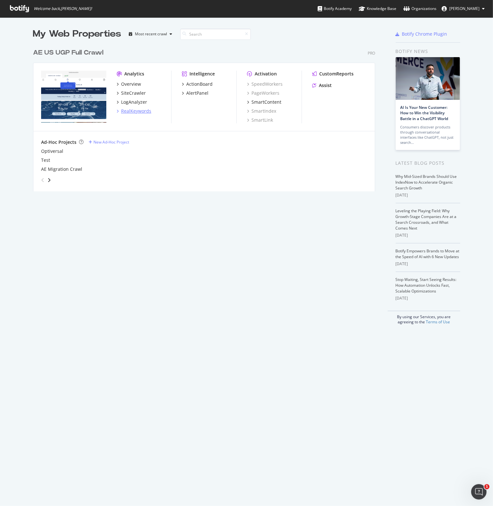
click at [132, 110] on div "RealKeywords" at bounding box center [136, 111] width 30 height 6
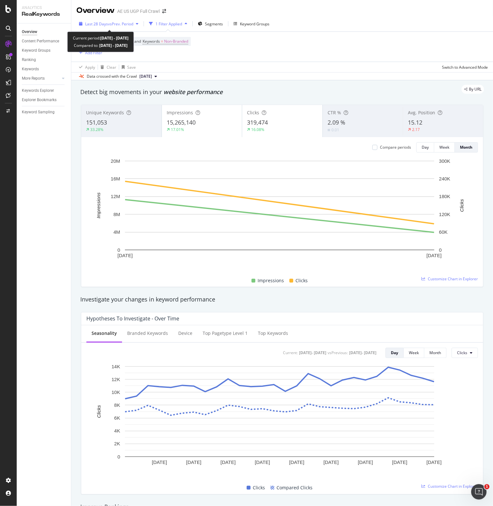
click at [109, 28] on div "Last 28 Days vs Prev. Period" at bounding box center [108, 24] width 65 height 10
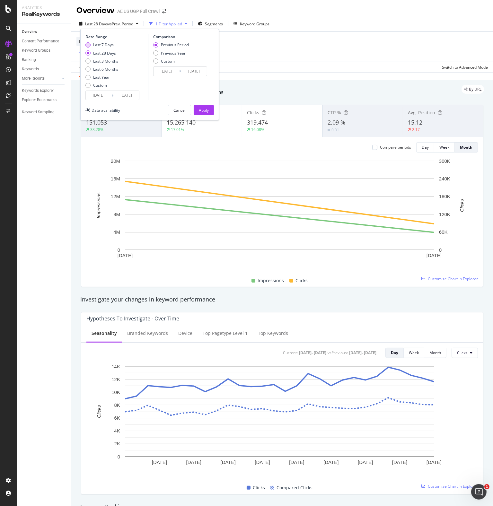
click at [105, 42] on div "Last 7 Days" at bounding box center [103, 44] width 21 height 5
type input "[DATE]"
click at [101, 92] on input "[DATE]" at bounding box center [99, 95] width 26 height 9
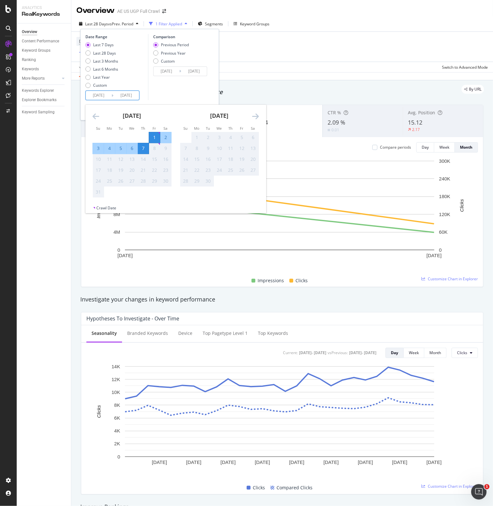
click at [156, 137] on div "1" at bounding box center [154, 137] width 11 height 6
click at [141, 148] on div "7" at bounding box center [143, 148] width 11 height 6
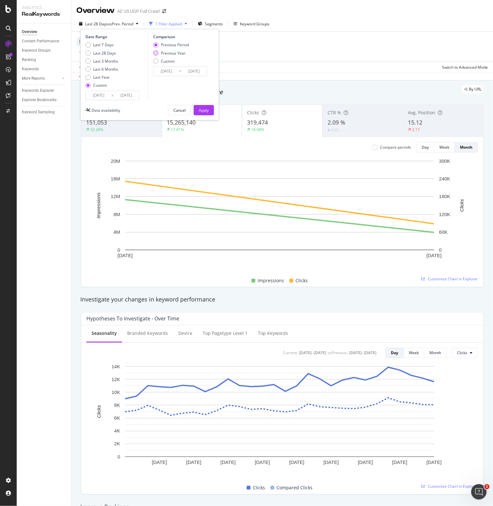
click at [164, 54] on div "Previous Year" at bounding box center [173, 52] width 25 height 5
type input "[DATE]"
click at [199, 108] on div "Apply" at bounding box center [204, 110] width 10 height 5
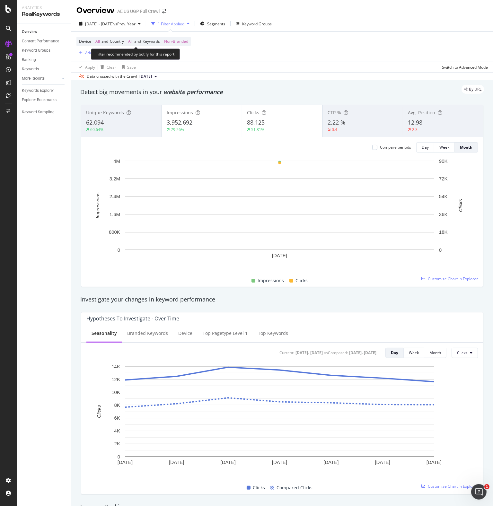
click at [174, 41] on span "Non-Branded" at bounding box center [176, 41] width 24 height 9
click at [42, 91] on div "Keywords Explorer" at bounding box center [38, 90] width 32 height 7
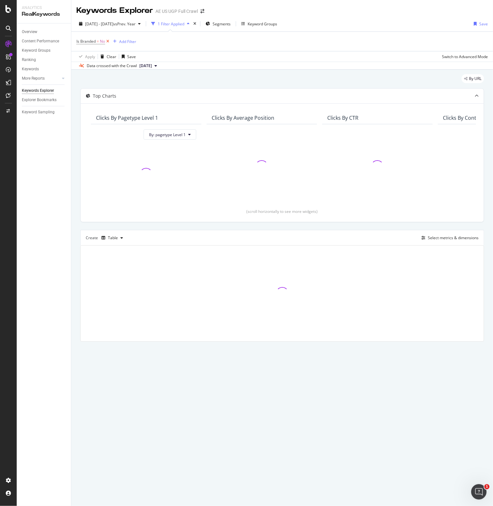
click at [108, 40] on icon at bounding box center [107, 41] width 5 height 6
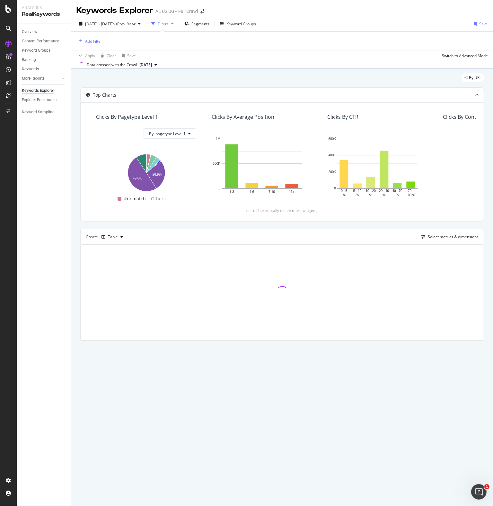
click at [91, 40] on div "Add Filter" at bounding box center [93, 41] width 17 height 5
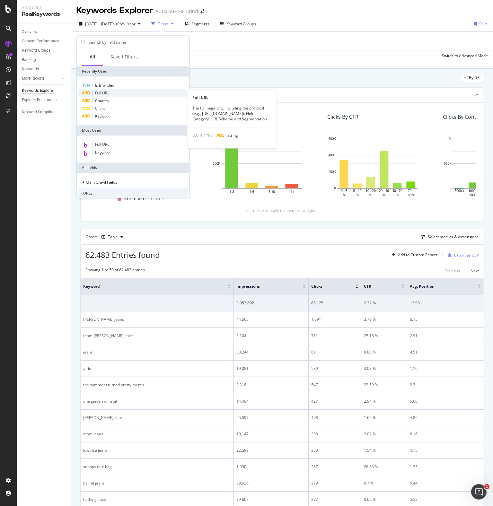
click at [100, 91] on span "Full URL" at bounding box center [102, 92] width 14 height 5
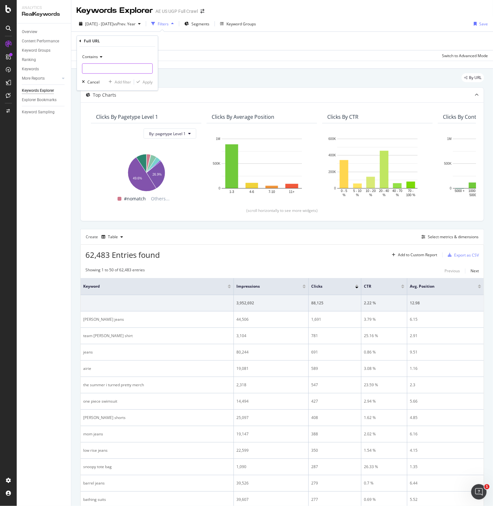
click at [96, 69] on input "text" at bounding box center [117, 69] width 70 height 10
click at [98, 54] on div "Contains" at bounding box center [117, 57] width 71 height 10
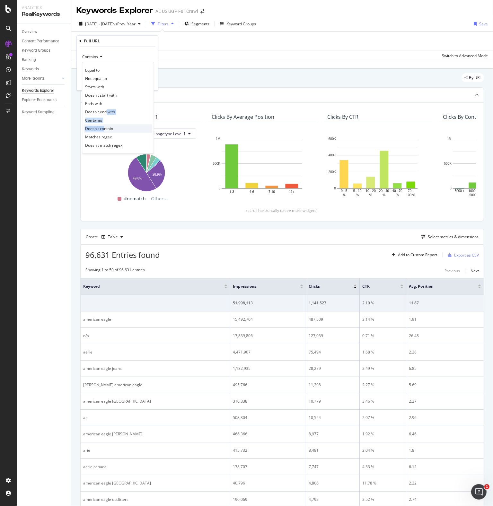
drag, startPoint x: 106, startPoint y: 111, endPoint x: 104, endPoint y: 126, distance: 15.3
click at [104, 126] on div "Equal to Not equal to Starts with Doesn't start with Ends with Doesn't end with…" at bounding box center [118, 108] width 72 height 92
click at [102, 128] on span "Doesn't contain" at bounding box center [99, 128] width 28 height 5
click at [107, 72] on input "text" at bounding box center [117, 69] width 70 height 10
type input "/aerie/"
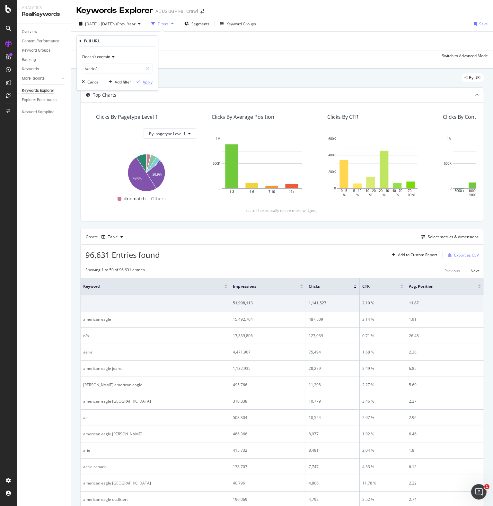
drag, startPoint x: 143, startPoint y: 79, endPoint x: 188, endPoint y: 50, distance: 54.3
click at [143, 79] on div "Apply" at bounding box center [148, 81] width 10 height 5
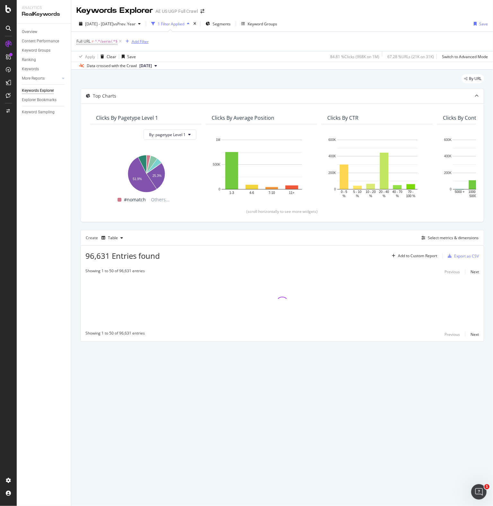
click at [144, 42] on div "Add Filter" at bounding box center [140, 41] width 17 height 5
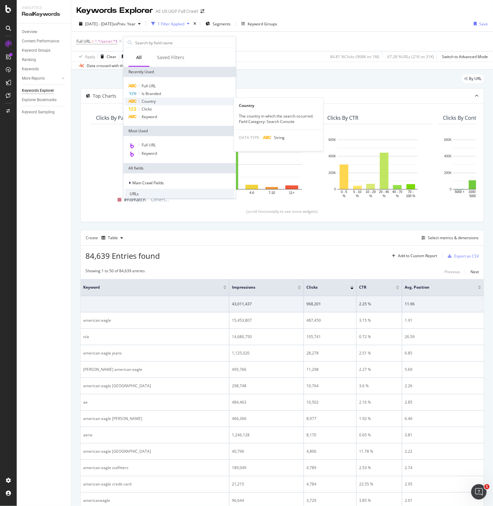
click at [150, 101] on span "Country" at bounding box center [149, 101] width 14 height 5
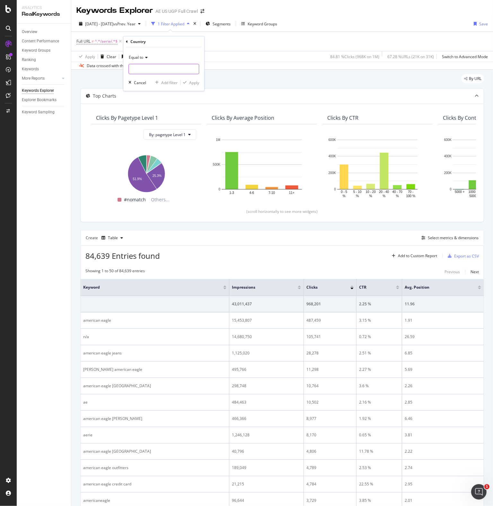
click at [144, 66] on input "text" at bounding box center [164, 69] width 70 height 10
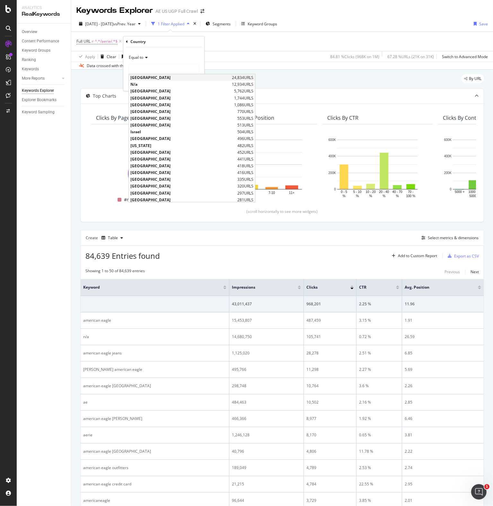
click at [146, 79] on span "[GEOGRAPHIC_DATA]" at bounding box center [180, 77] width 100 height 5
type input "[GEOGRAPHIC_DATA]"
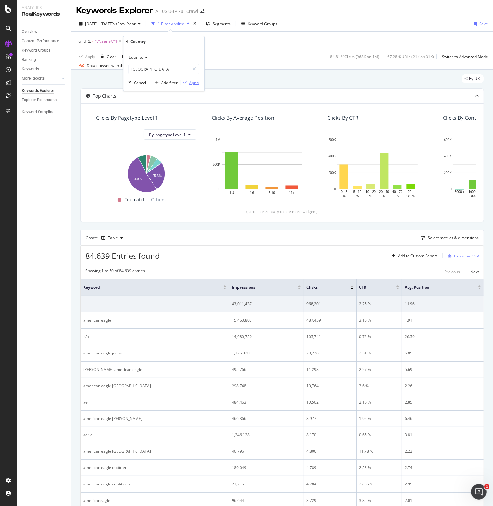
click at [191, 82] on div "Apply" at bounding box center [194, 82] width 10 height 5
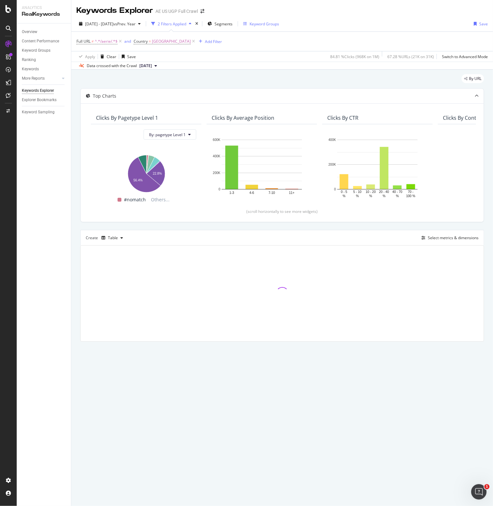
click at [277, 24] on div "Keyword Groups" at bounding box center [264, 23] width 30 height 5
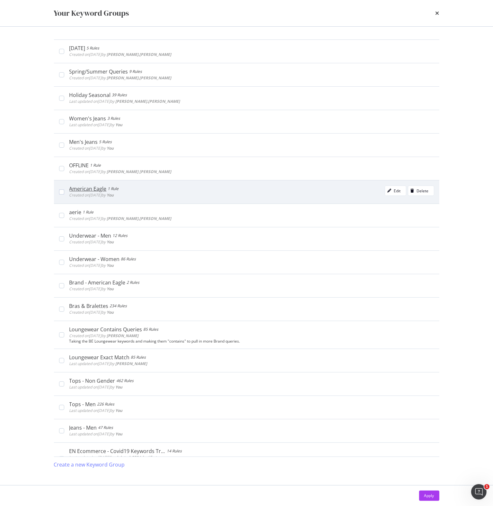
click at [62, 188] on div "American Eagle 1 Rule Created on [DATE] by You Edit Delete" at bounding box center [246, 191] width 385 height 23
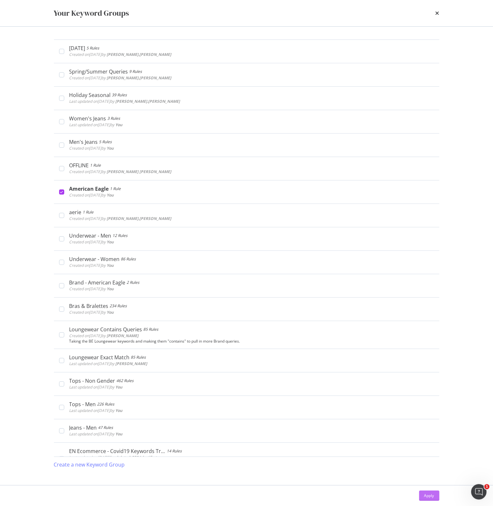
click at [426, 495] on div "Apply" at bounding box center [429, 495] width 10 height 5
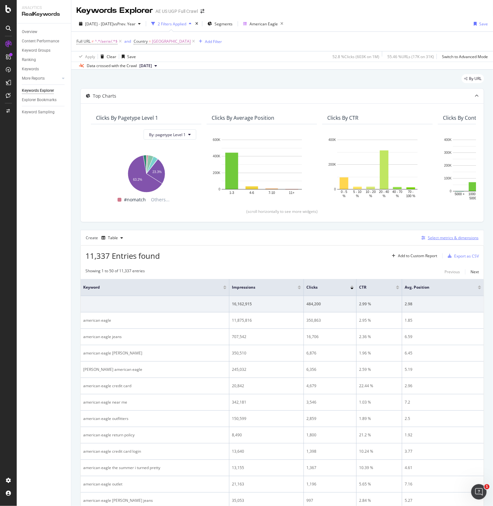
click at [429, 234] on div "Select metrics & dimensions" at bounding box center [449, 237] width 60 height 7
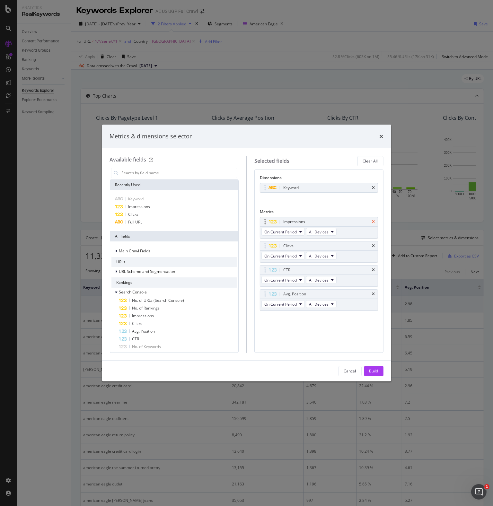
click at [374, 220] on icon "times" at bounding box center [373, 222] width 3 height 4
click at [374, 244] on icon "times" at bounding box center [373, 246] width 3 height 4
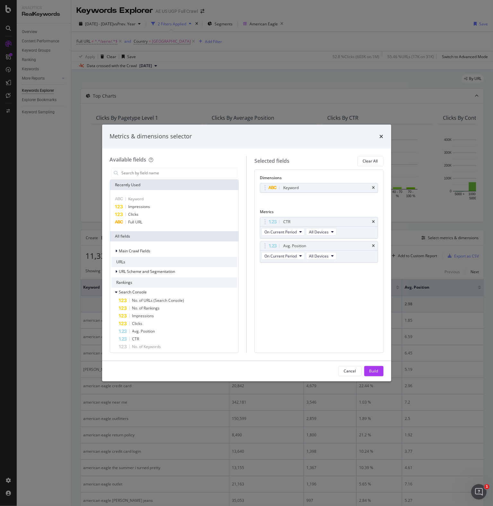
click at [374, 220] on icon "times" at bounding box center [373, 222] width 3 height 4
click at [374, 244] on icon "times" at bounding box center [373, 246] width 3 height 4
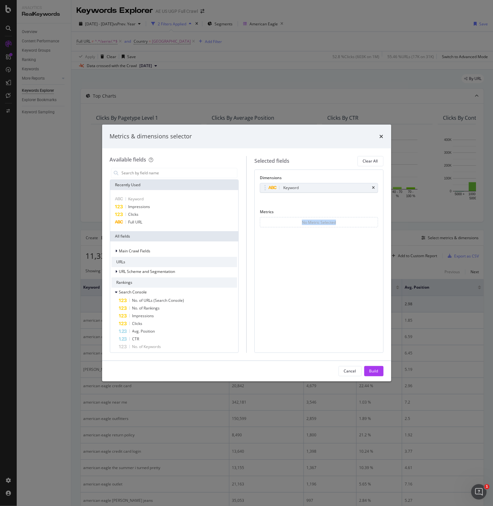
click at [374, 220] on div "No Metric Selected" at bounding box center [319, 222] width 118 height 10
click at [162, 205] on div "Impressions" at bounding box center [174, 207] width 126 height 8
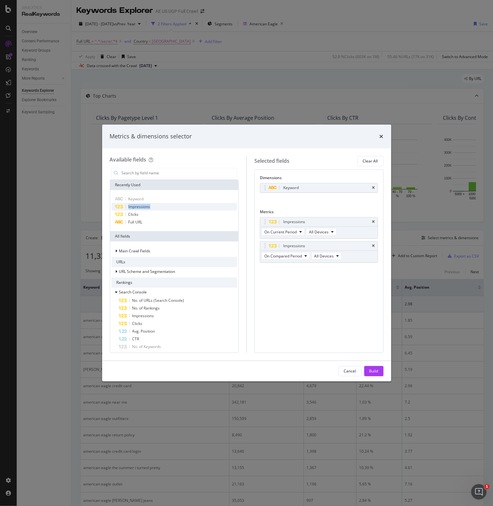
click at [162, 205] on div "Impressions" at bounding box center [174, 207] width 126 height 8
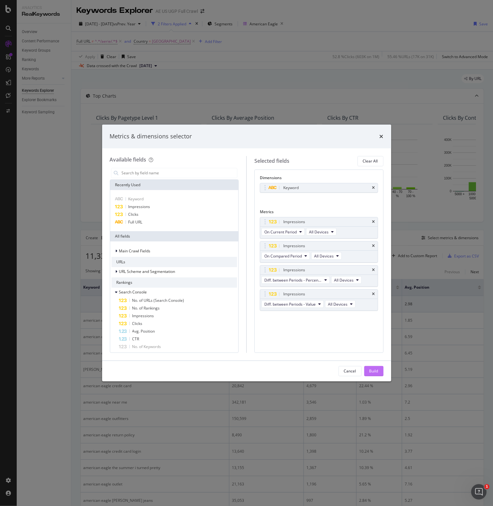
click at [379, 372] on button "Build" at bounding box center [373, 371] width 19 height 10
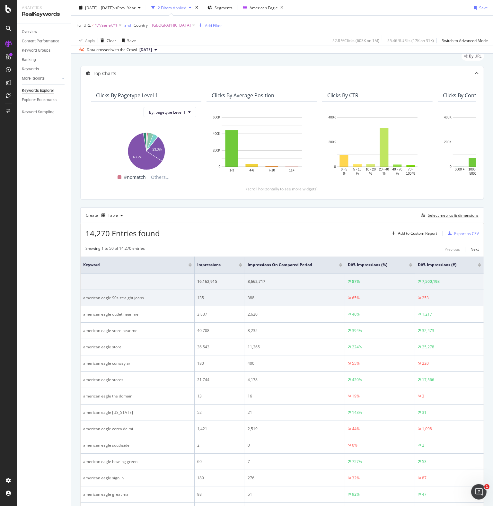
scroll to position [32, 0]
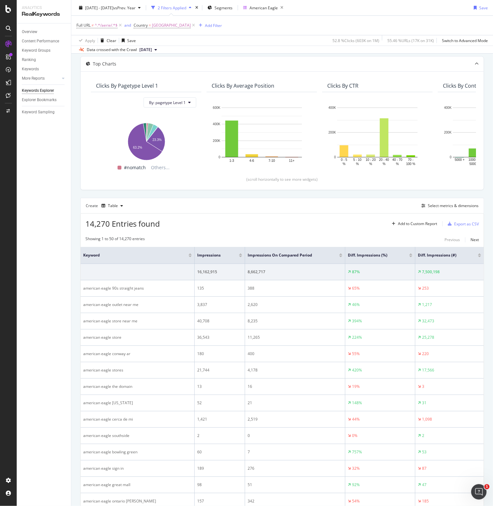
click at [239, 256] on div at bounding box center [240, 257] width 3 height 2
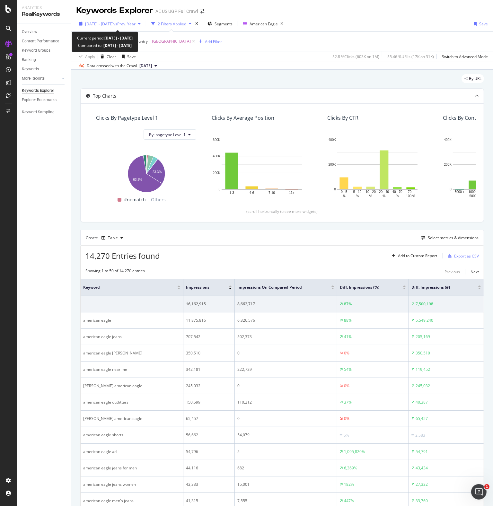
click at [132, 24] on span "vs Prev. Year" at bounding box center [124, 23] width 22 height 5
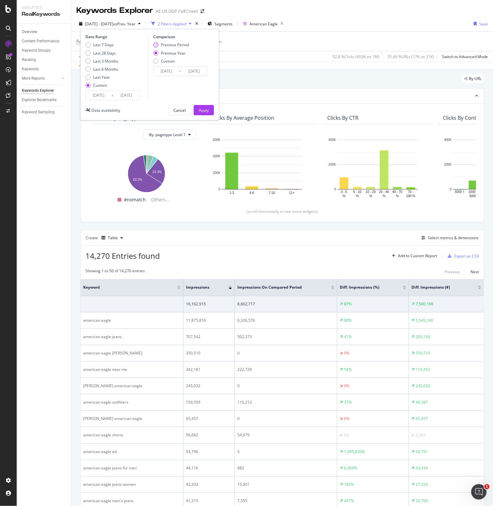
click at [164, 43] on div "Previous Period" at bounding box center [175, 44] width 28 height 5
type input "[DATE]"
click at [198, 108] on button "Apply" at bounding box center [204, 110] width 20 height 10
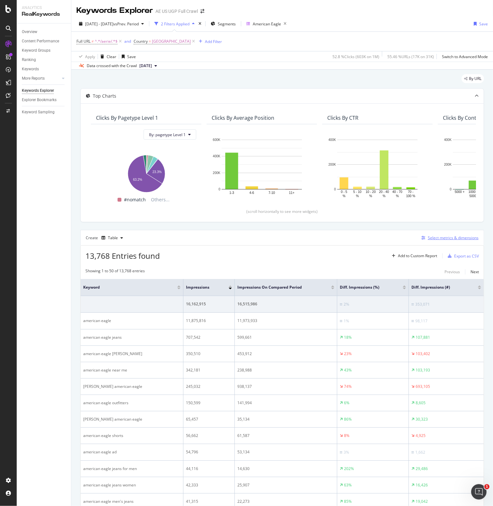
click at [439, 237] on div "Select metrics & dimensions" at bounding box center [453, 237] width 51 height 5
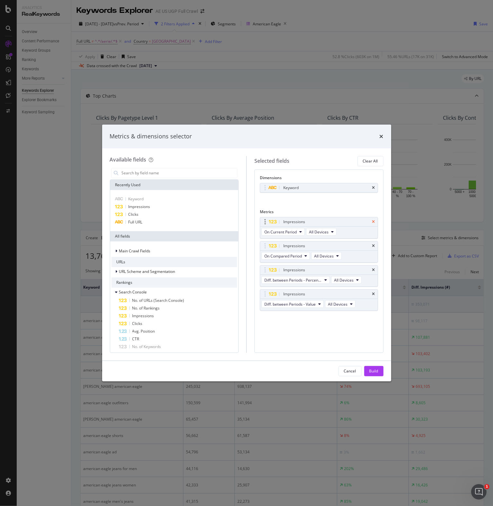
click at [375, 221] on icon "times" at bounding box center [373, 222] width 3 height 4
click at [375, 244] on icon "times" at bounding box center [373, 246] width 3 height 4
click at [375, 268] on icon "times" at bounding box center [373, 270] width 3 height 4
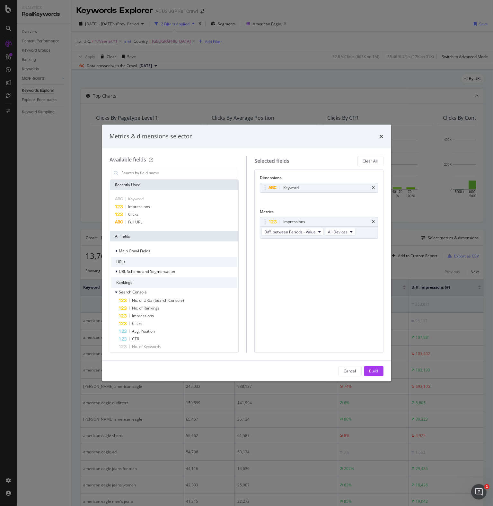
click at [375, 221] on icon "times" at bounding box center [373, 222] width 3 height 4
click at [375, 221] on div "No Metric Selected" at bounding box center [319, 222] width 118 height 10
click at [173, 215] on div "Clicks" at bounding box center [174, 215] width 126 height 8
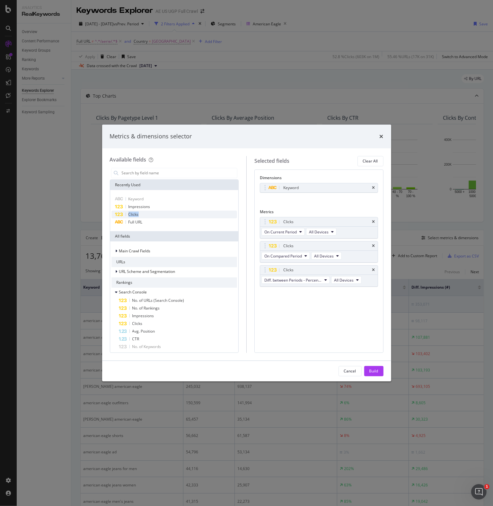
click at [173, 215] on div "Clicks" at bounding box center [174, 215] width 126 height 8
click at [375, 372] on div "Build" at bounding box center [373, 370] width 9 height 5
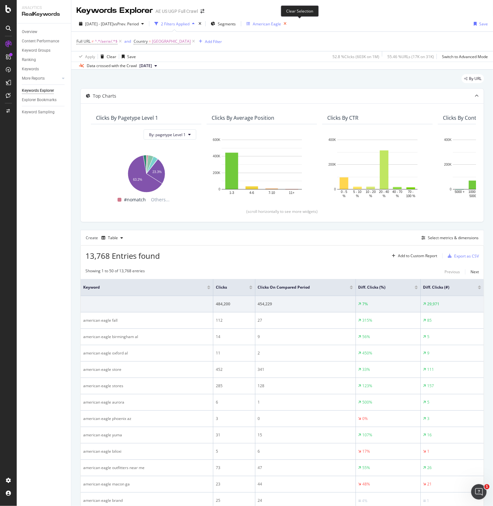
click at [289, 23] on icon "button" at bounding box center [285, 23] width 8 height 9
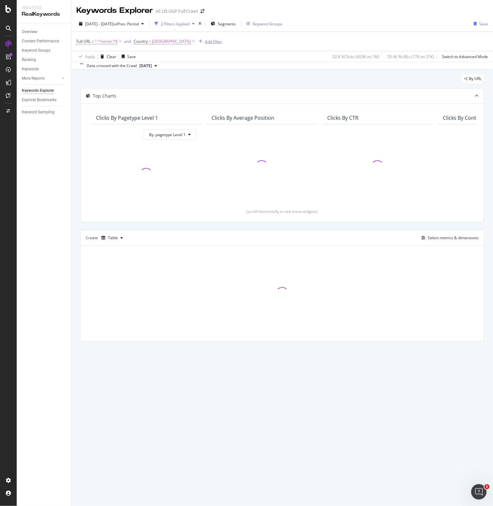
click at [212, 41] on div "Add Filter" at bounding box center [213, 41] width 17 height 5
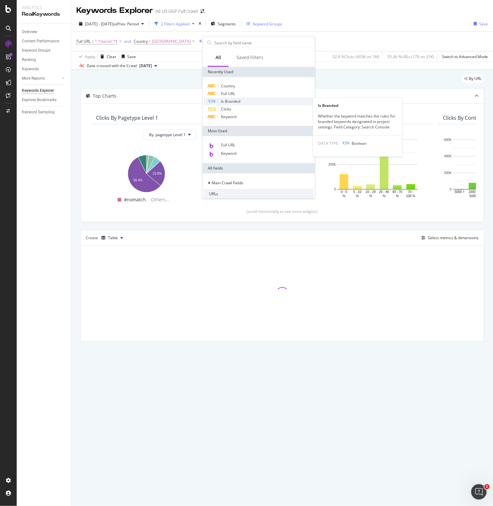
click at [230, 101] on span "Is Branded" at bounding box center [230, 101] width 19 height 5
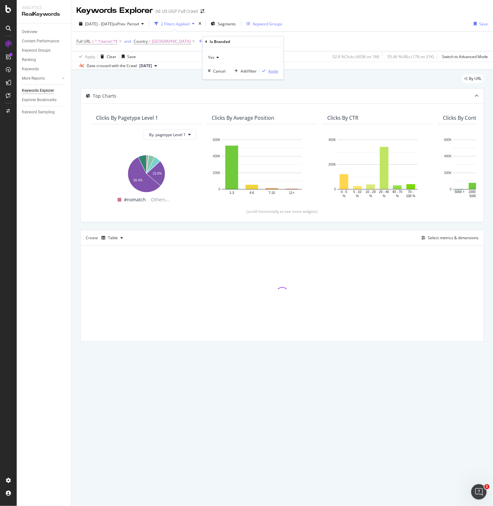
click at [269, 69] on div "Apply" at bounding box center [273, 70] width 10 height 5
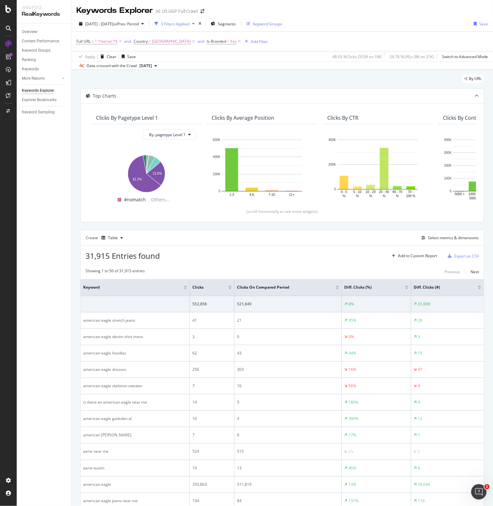
click at [229, 288] on div at bounding box center [229, 289] width 3 height 2
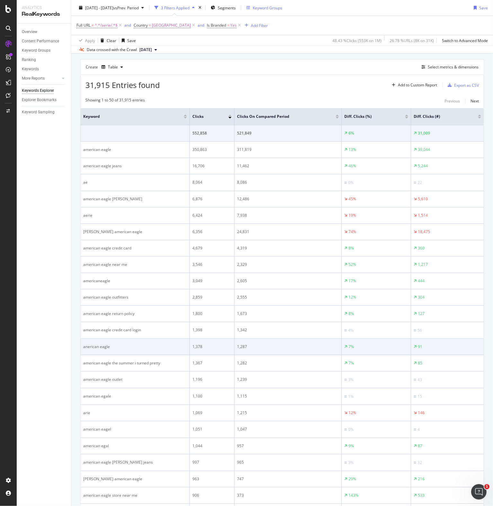
scroll to position [193, 0]
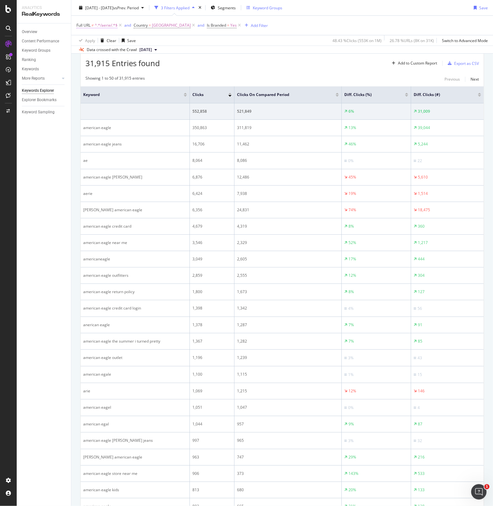
click at [87, 24] on span "Full URL" at bounding box center [83, 24] width 14 height 5
click at [90, 65] on div "Cancel" at bounding box center [93, 65] width 12 height 5
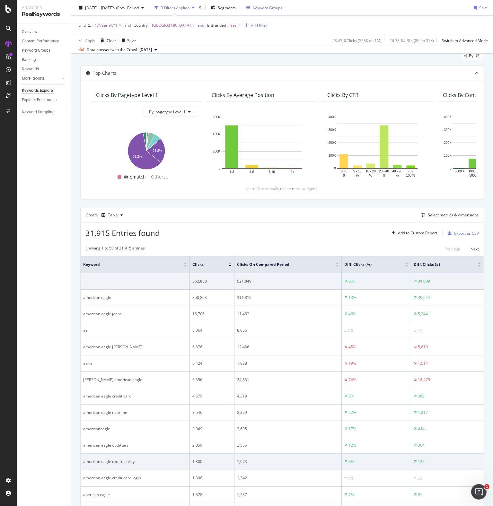
scroll to position [0, 0]
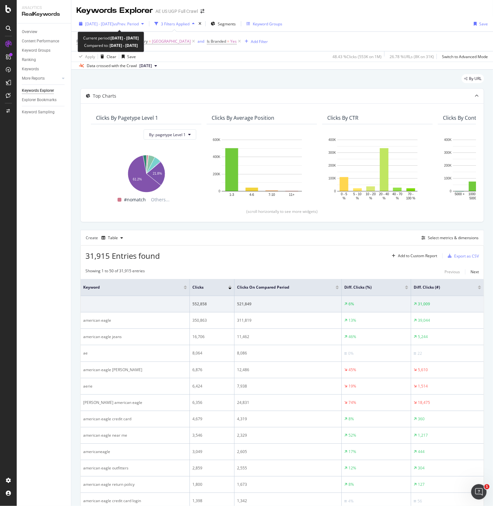
click at [144, 23] on icon "button" at bounding box center [142, 24] width 3 height 4
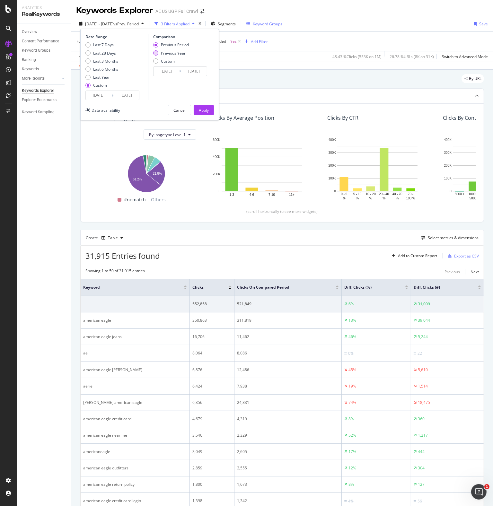
click at [164, 54] on div "Previous Year" at bounding box center [173, 52] width 25 height 5
type input "[DATE]"
click at [208, 111] on div "Apply" at bounding box center [204, 110] width 10 height 5
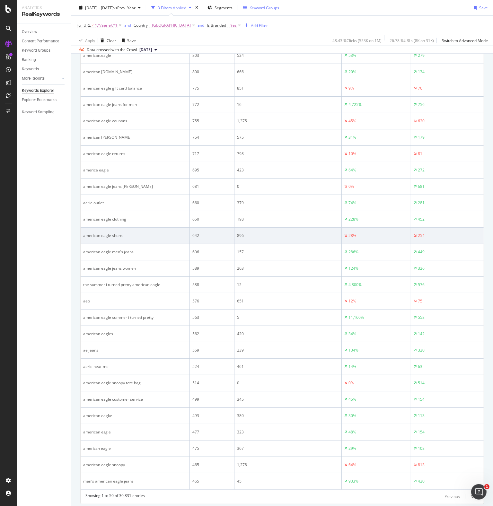
scroll to position [662, 0]
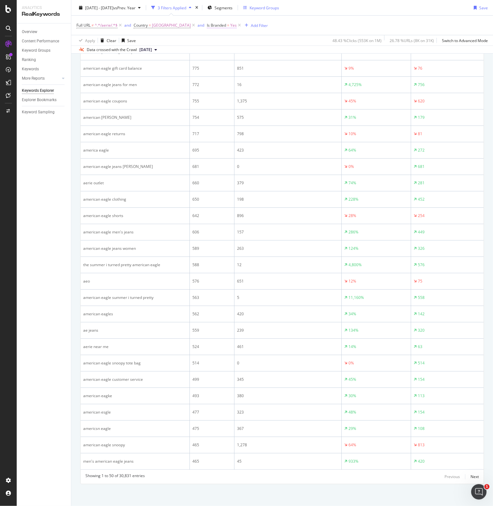
click at [229, 24] on span "=" at bounding box center [228, 24] width 2 height 5
click at [226, 37] on div "Yes" at bounding box center [253, 40] width 71 height 10
click at [224, 63] on span "No" at bounding box center [224, 61] width 5 height 5
click at [285, 52] on div "Apply" at bounding box center [284, 53] width 10 height 5
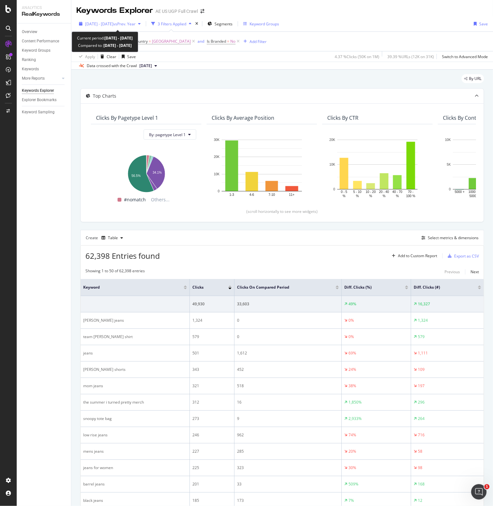
click at [113, 25] on span "[DATE] - [DATE]" at bounding box center [99, 23] width 28 height 5
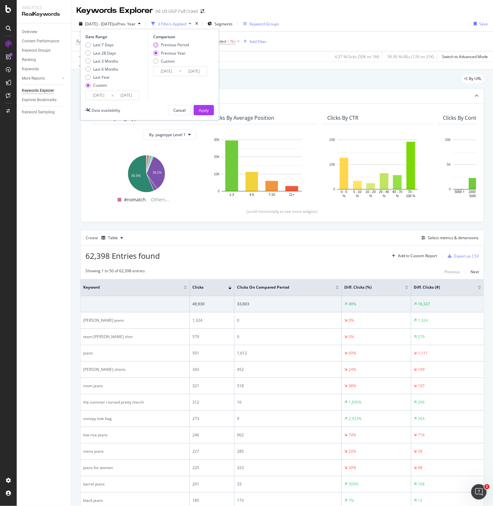
click at [180, 46] on div "Previous Period" at bounding box center [175, 44] width 28 height 5
type input "[DATE]"
click at [201, 109] on div "Apply" at bounding box center [204, 110] width 10 height 5
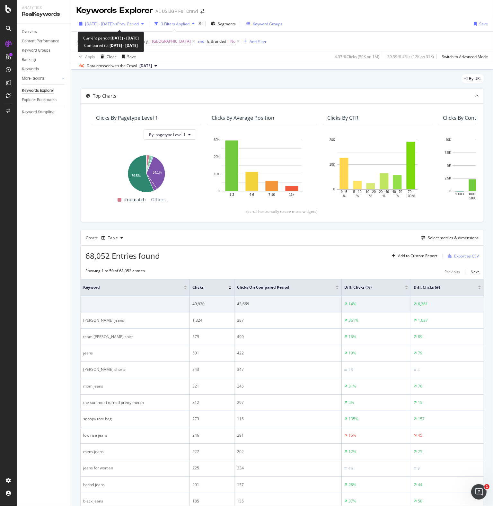
click at [139, 24] on span "vs Prev. Period" at bounding box center [125, 23] width 25 height 5
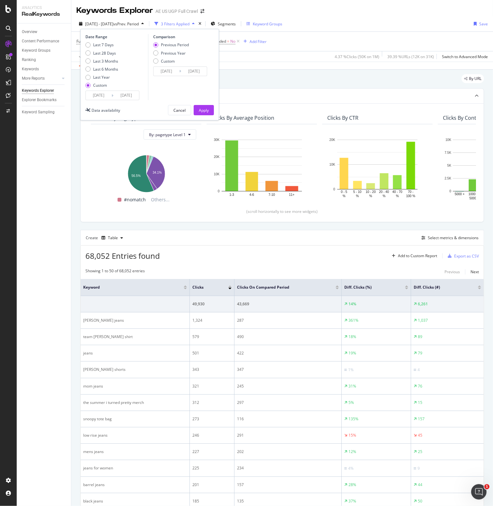
click at [163, 49] on div "Previous Period Previous Year Custom" at bounding box center [171, 54] width 36 height 24
click at [163, 52] on div "Previous Year" at bounding box center [173, 52] width 25 height 5
type input "[DATE]"
click at [203, 108] on div "Apply" at bounding box center [204, 110] width 10 height 5
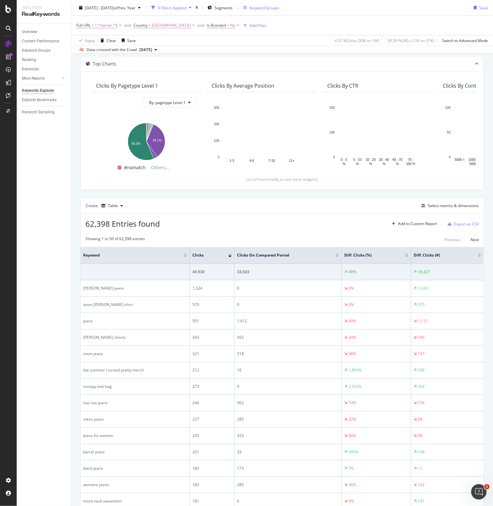
scroll to position [161, 0]
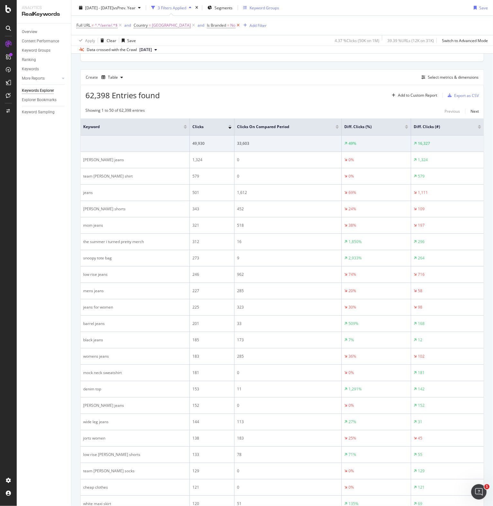
click at [241, 24] on icon at bounding box center [237, 25] width 5 height 6
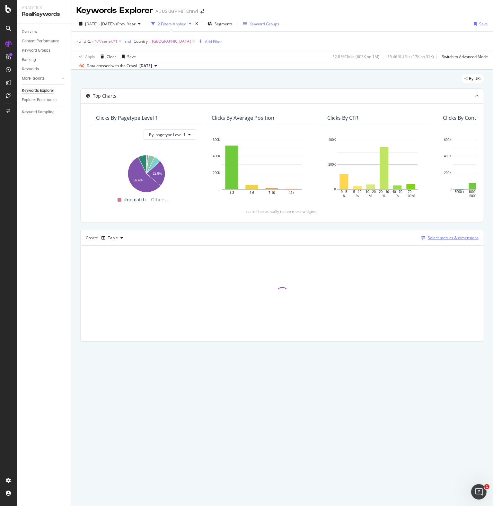
click at [443, 236] on div "Select metrics & dimensions" at bounding box center [453, 237] width 51 height 5
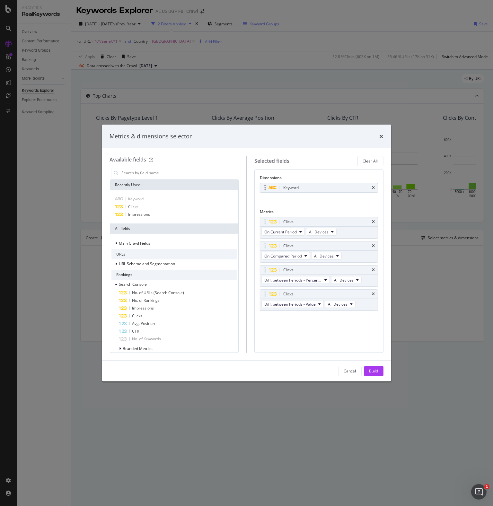
click at [299, 186] on div "Keyword" at bounding box center [326, 188] width 89 height 6
click at [374, 187] on icon "times" at bounding box center [373, 188] width 3 height 4
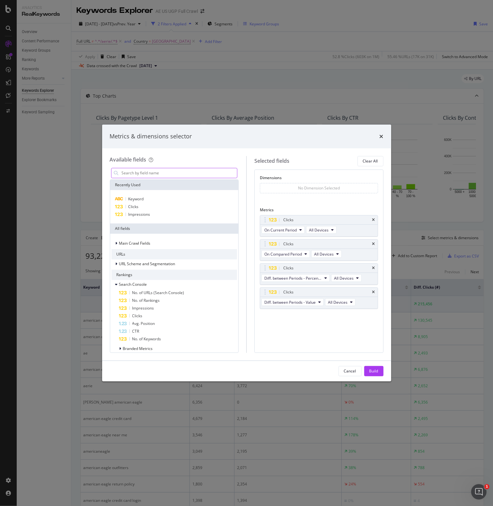
click at [133, 171] on input "modal" at bounding box center [179, 173] width 116 height 10
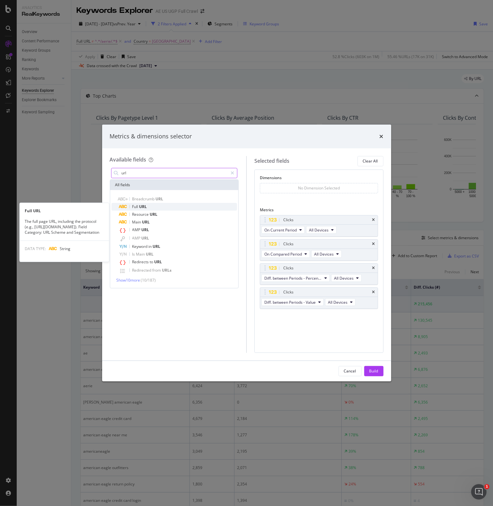
type input "url"
click at [147, 204] on span "URL" at bounding box center [143, 206] width 8 height 5
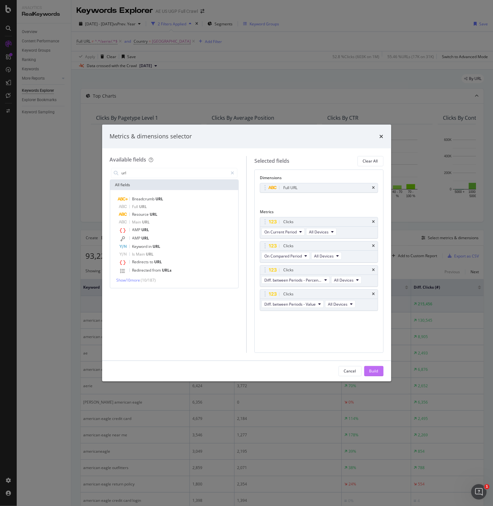
click at [372, 372] on div "Build" at bounding box center [373, 370] width 9 height 5
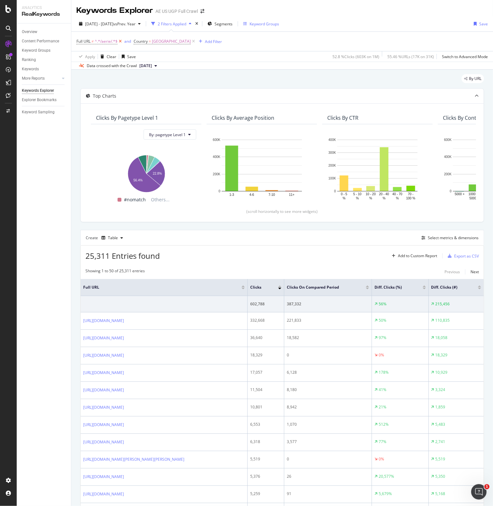
click at [120, 42] on icon at bounding box center [119, 41] width 5 height 6
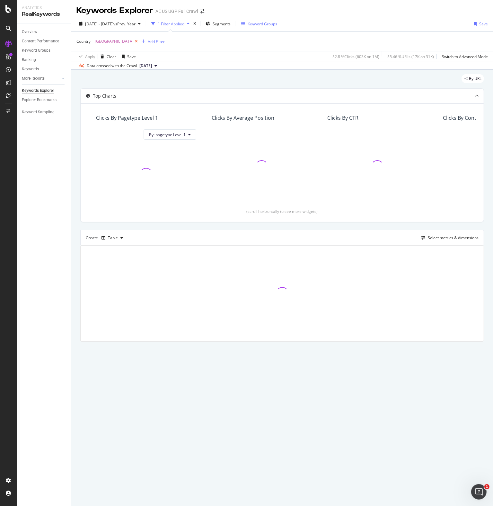
click at [139, 41] on icon at bounding box center [136, 41] width 5 height 6
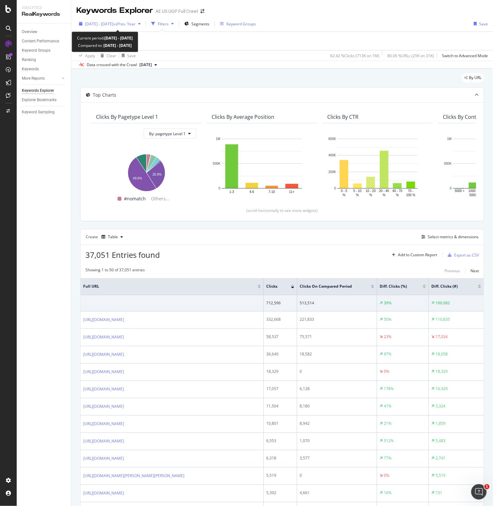
click at [141, 25] on icon "button" at bounding box center [139, 24] width 3 height 4
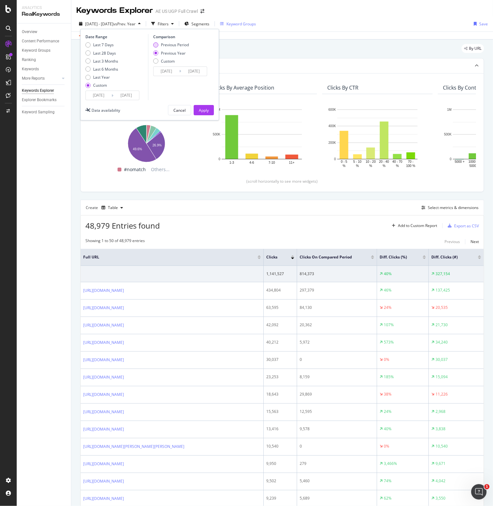
click at [163, 45] on div "Previous Period" at bounding box center [175, 44] width 28 height 5
type input "[DATE]"
click at [199, 110] on div "Apply" at bounding box center [204, 110] width 10 height 5
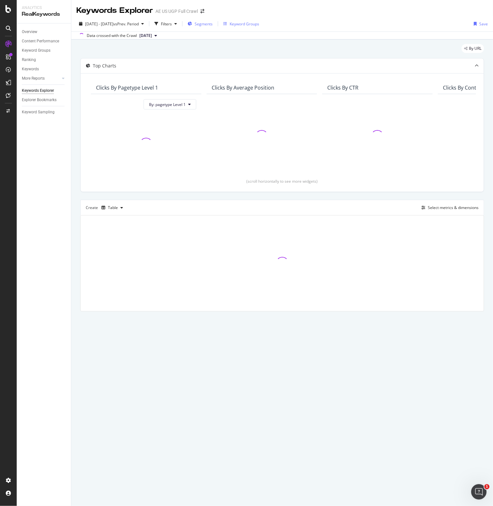
click at [213, 23] on span "Segments" at bounding box center [204, 23] width 18 height 5
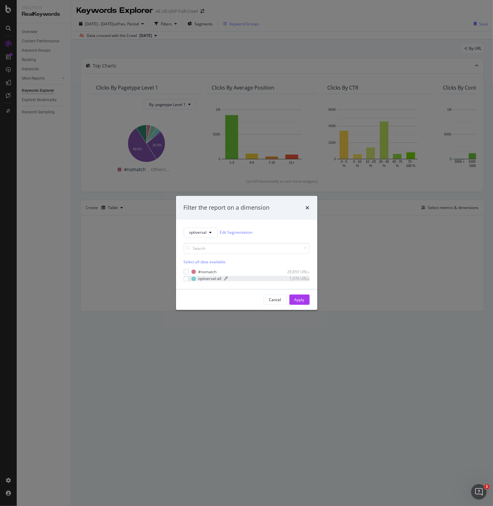
click at [200, 277] on div "optiversal-all" at bounding box center [209, 278] width 23 height 5
click at [304, 300] on button "Apply" at bounding box center [299, 300] width 20 height 10
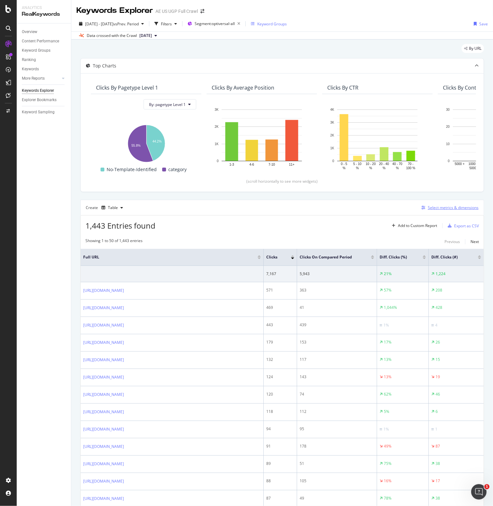
click at [430, 206] on div "Select metrics & dimensions" at bounding box center [453, 207] width 51 height 5
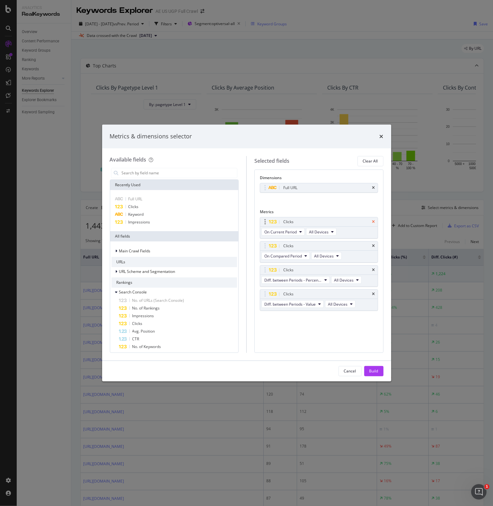
click at [372, 221] on icon "times" at bounding box center [373, 222] width 3 height 4
click at [372, 244] on icon "times" at bounding box center [373, 246] width 3 height 4
click at [372, 268] on icon "times" at bounding box center [373, 270] width 3 height 4
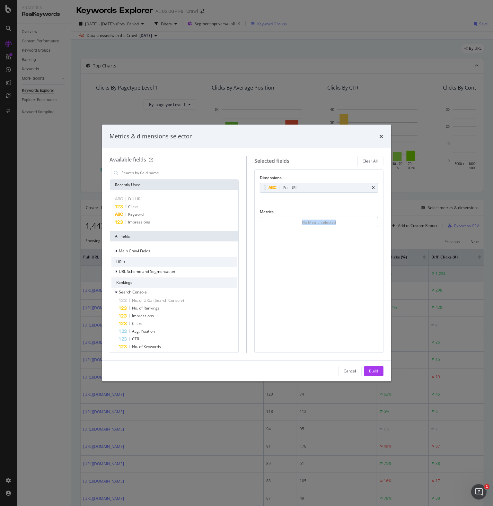
click at [372, 221] on div "No Metric Selected" at bounding box center [319, 222] width 118 height 10
click at [137, 323] on span "Clicks" at bounding box center [137, 323] width 10 height 5
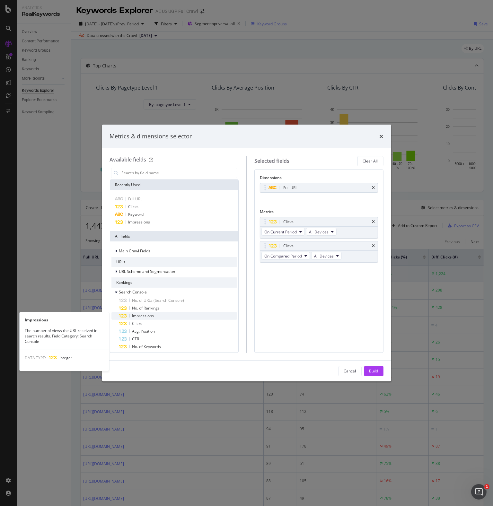
click at [141, 316] on span "Impressions" at bounding box center [143, 315] width 22 height 5
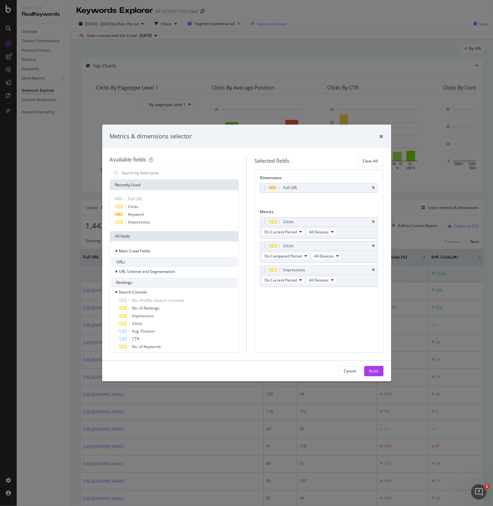
click at [141, 316] on span "Impressions" at bounding box center [143, 315] width 22 height 5
click at [378, 367] on div "Build" at bounding box center [373, 371] width 9 height 10
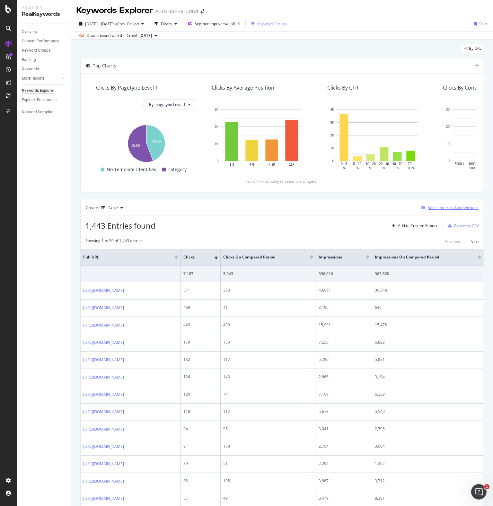
click at [434, 207] on div "Select metrics & dimensions" at bounding box center [453, 207] width 51 height 5
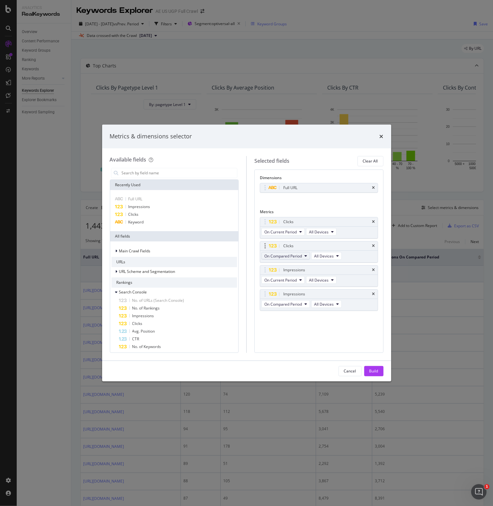
click at [305, 254] on icon "modal" at bounding box center [305, 256] width 3 height 4
click at [296, 291] on span "Diff. between Periods - Percentage" at bounding box center [298, 291] width 62 height 6
click at [302, 301] on span "On Compared Period" at bounding box center [283, 303] width 38 height 5
click at [293, 338] on span "Diff. between Periods - Percentage" at bounding box center [298, 338] width 62 height 6
click at [371, 370] on div "Build" at bounding box center [373, 370] width 9 height 5
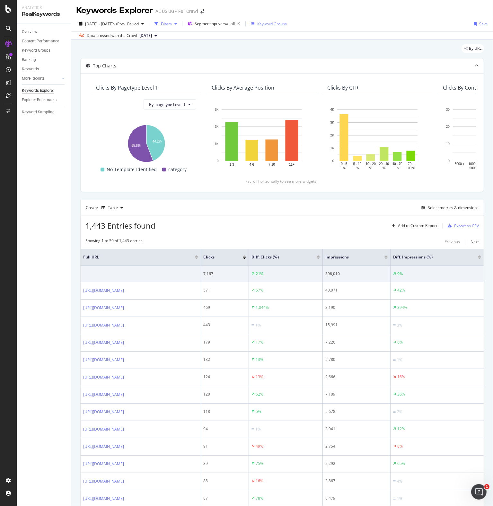
click at [172, 22] on div "Filters" at bounding box center [166, 23] width 11 height 5
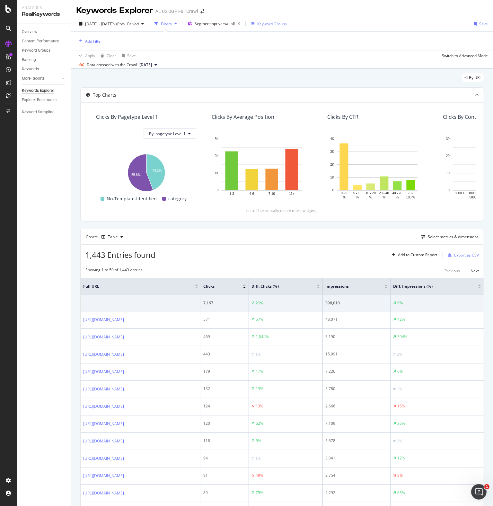
click at [98, 41] on div "Add Filter" at bounding box center [93, 41] width 17 height 5
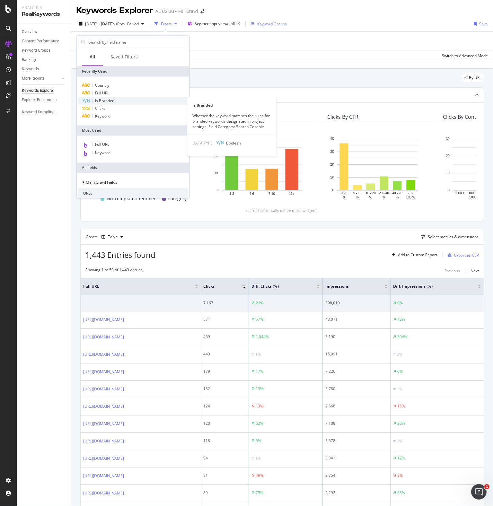
click at [110, 102] on span "Is Branded" at bounding box center [104, 100] width 19 height 5
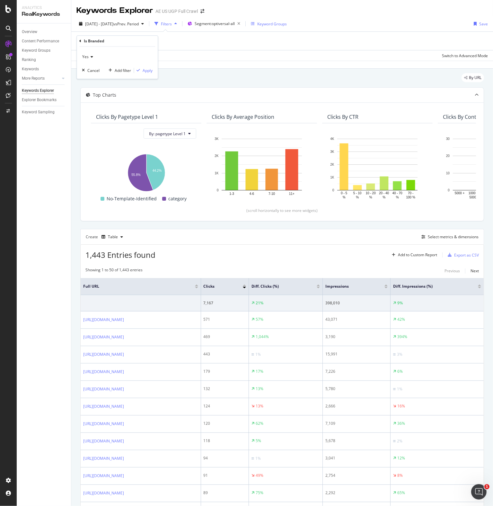
click at [89, 56] on icon at bounding box center [91, 57] width 4 height 4
click at [87, 77] on span "No" at bounding box center [87, 78] width 5 height 5
click at [148, 70] on div "Apply" at bounding box center [148, 70] width 10 height 5
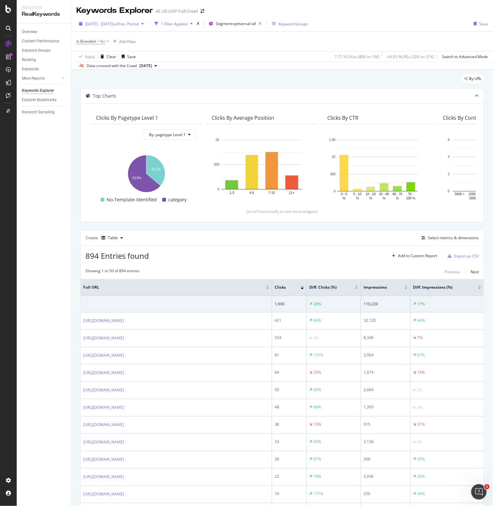
drag, startPoint x: 108, startPoint y: 40, endPoint x: 130, endPoint y: 23, distance: 28.8
click at [108, 40] on icon at bounding box center [107, 41] width 5 height 6
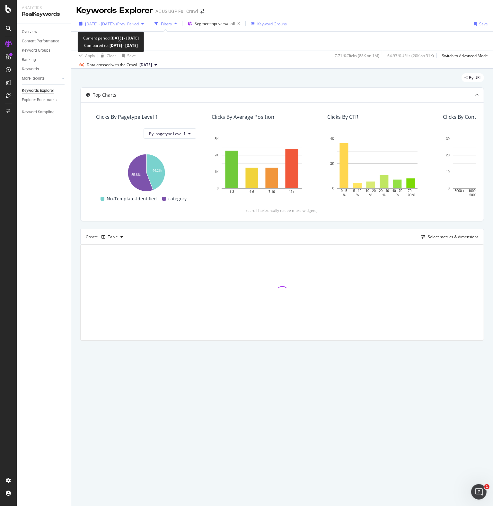
click at [130, 23] on span "vs Prev. Period" at bounding box center [125, 23] width 25 height 5
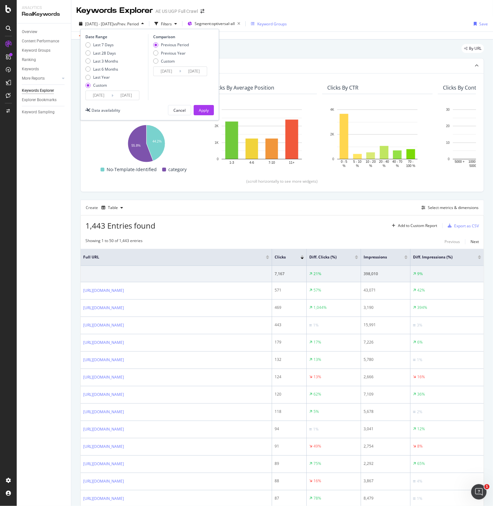
click at [164, 70] on input "[DATE]" at bounding box center [166, 71] width 26 height 9
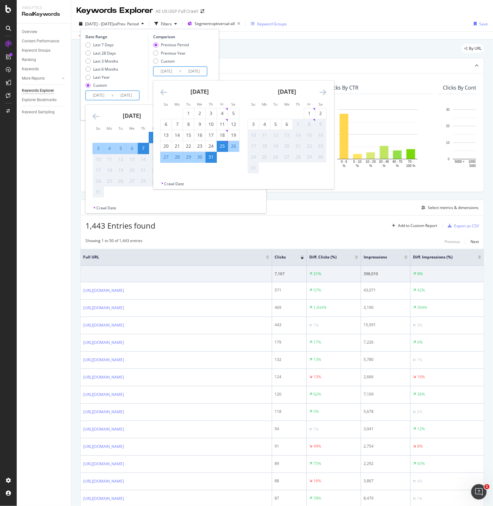
click at [98, 93] on input "[DATE]" at bounding box center [99, 95] width 26 height 9
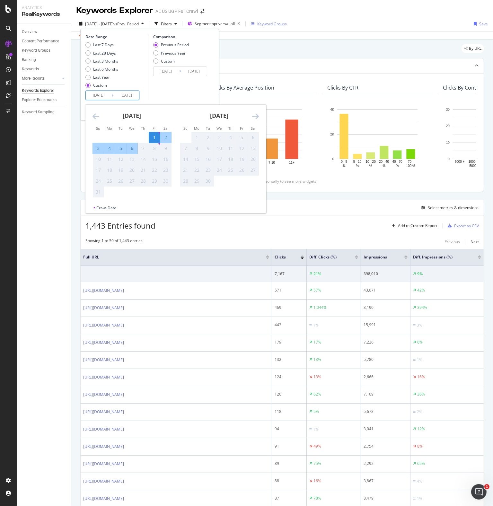
click at [93, 116] on icon "Move backward to switch to the previous month." at bounding box center [95, 116] width 7 height 8
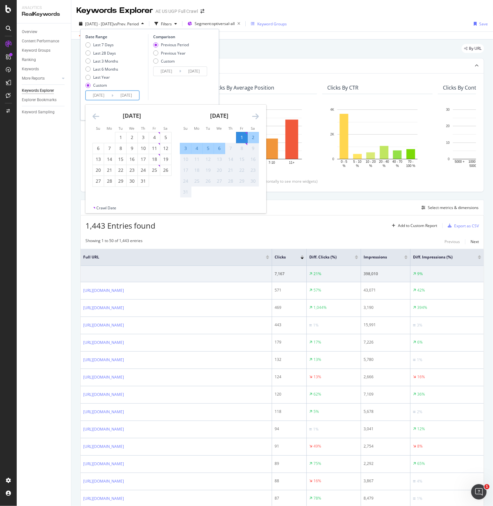
click at [93, 116] on icon "Move backward to switch to the previous month." at bounding box center [95, 116] width 7 height 8
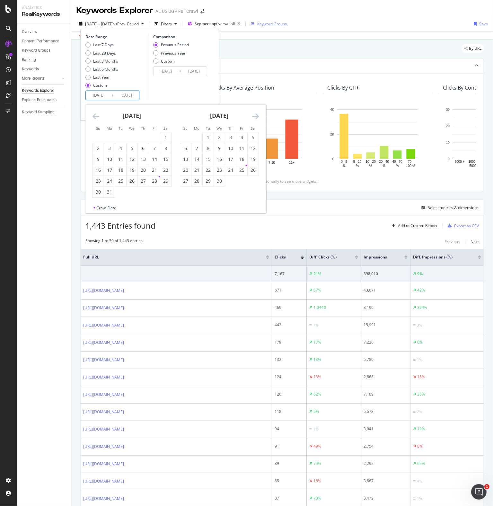
click at [93, 116] on icon "Move backward to switch to the previous month." at bounding box center [95, 116] width 7 height 8
click at [129, 138] on div "1" at bounding box center [131, 137] width 11 height 6
type input "[DATE]"
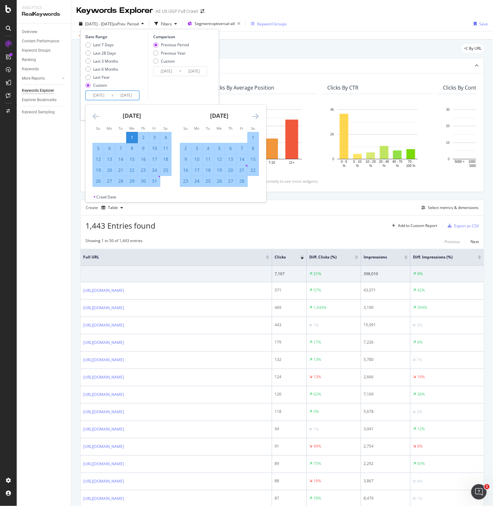
click at [185, 87] on div "Comparison Previous Period Previous Year Custom [DATE] Navigate forward to inte…" at bounding box center [178, 67] width 61 height 66
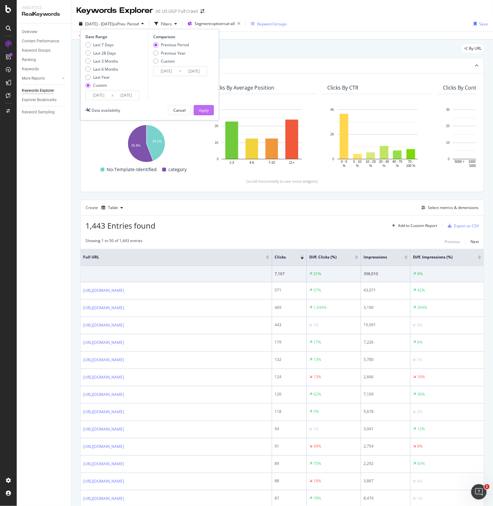
click at [208, 112] on div "Apply" at bounding box center [204, 110] width 10 height 5
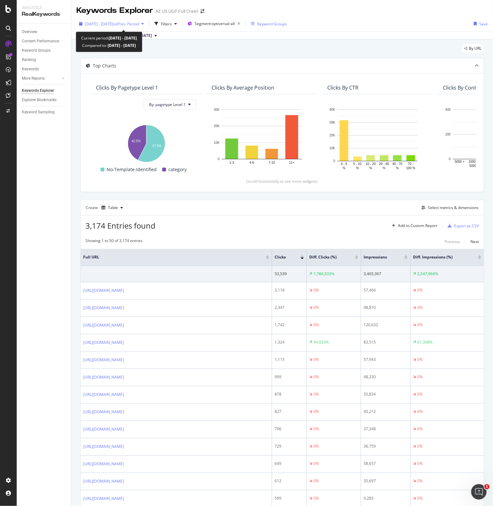
click at [144, 24] on icon "button" at bounding box center [142, 24] width 3 height 4
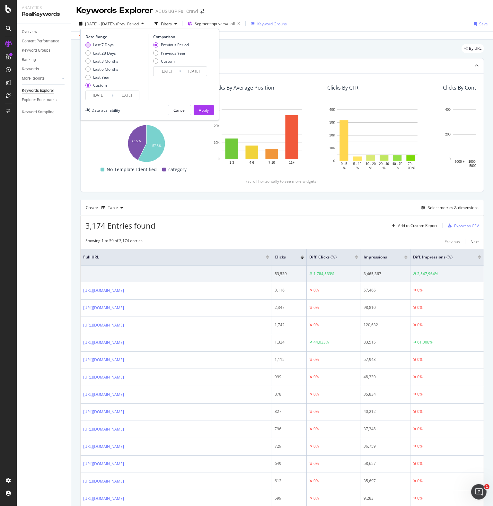
click at [90, 42] on div "Last 7 Days" at bounding box center [101, 44] width 33 height 5
type input "[DATE]"
click at [98, 96] on input "[DATE]" at bounding box center [99, 95] width 26 height 9
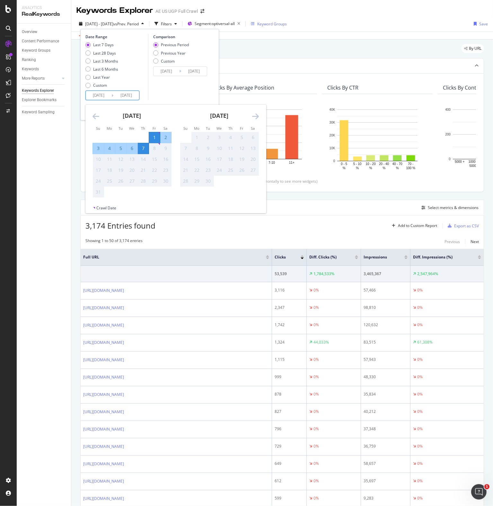
click at [154, 138] on div "1" at bounding box center [154, 137] width 11 height 6
click at [143, 148] on div "7" at bounding box center [143, 148] width 11 height 6
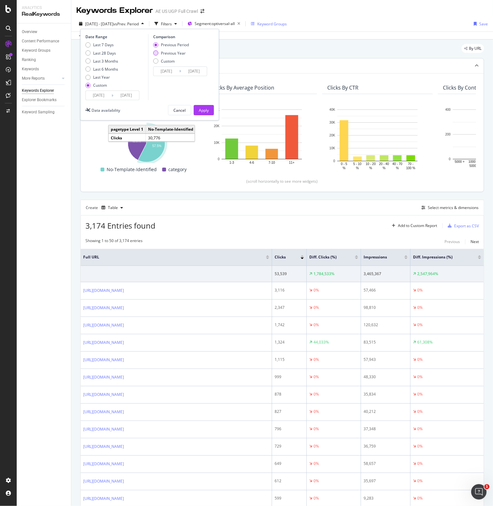
click at [181, 52] on div "Previous Year" at bounding box center [173, 52] width 25 height 5
type input "[DATE]"
click at [205, 111] on div "Apply" at bounding box center [204, 110] width 10 height 5
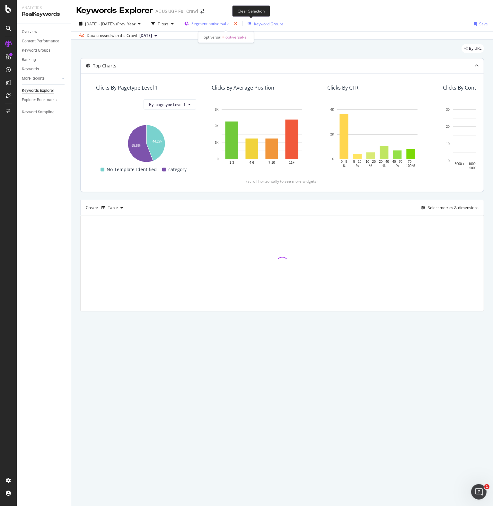
click at [239, 22] on icon "button" at bounding box center [235, 23] width 8 height 9
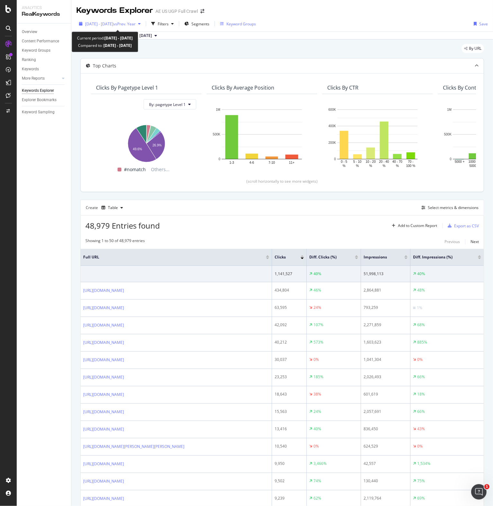
click at [141, 23] on icon "button" at bounding box center [139, 24] width 3 height 4
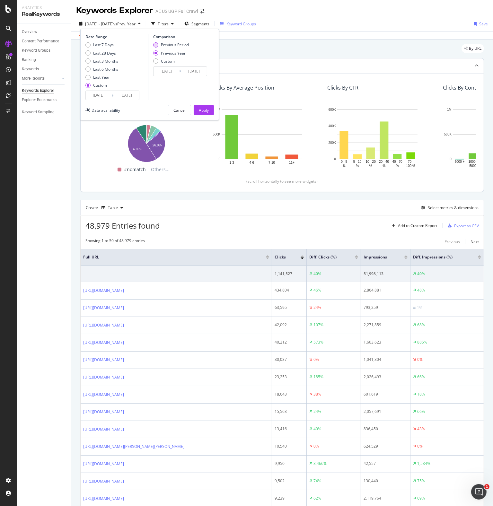
click at [174, 46] on div "Previous Period" at bounding box center [175, 44] width 28 height 5
type input "[DATE]"
click at [200, 110] on div "Apply" at bounding box center [204, 110] width 10 height 5
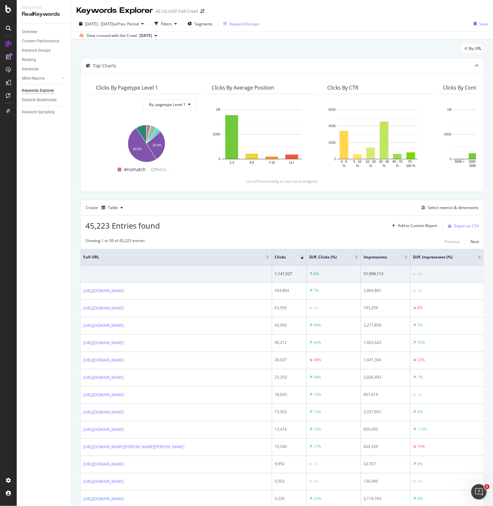
click at [257, 23] on div "Keyword Groups" at bounding box center [245, 23] width 30 height 5
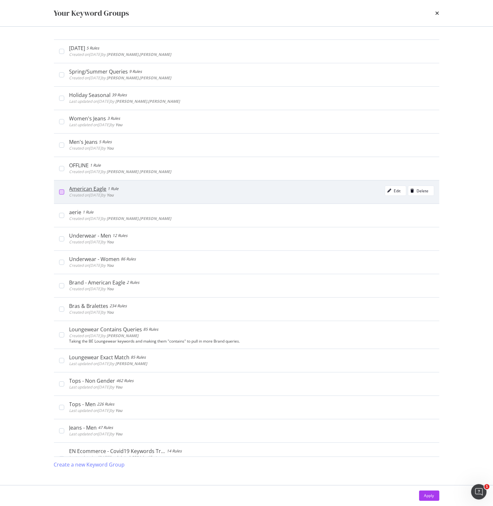
click at [60, 190] on div "modal" at bounding box center [61, 191] width 5 height 5
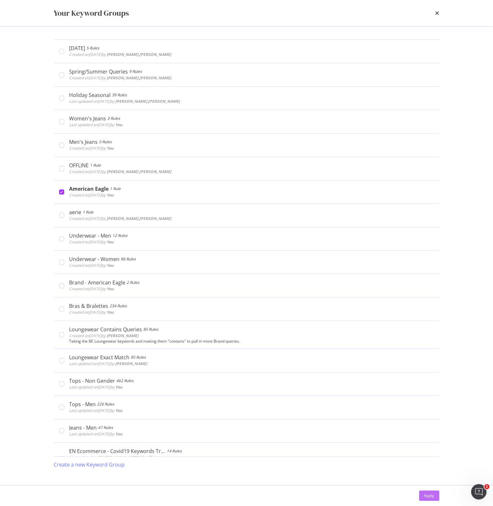
click at [424, 498] on div "Apply" at bounding box center [429, 495] width 10 height 5
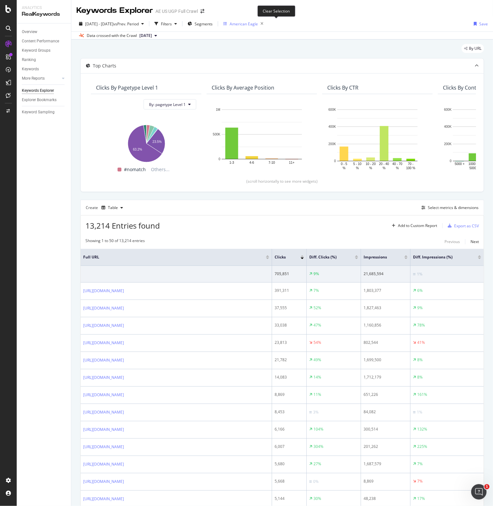
drag, startPoint x: 278, startPoint y: 24, endPoint x: 272, endPoint y: 24, distance: 5.8
click at [266, 24] on icon "button" at bounding box center [262, 23] width 8 height 9
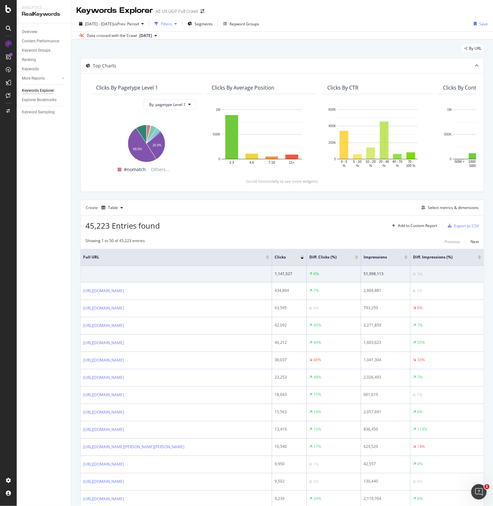
click at [161, 20] on div "button" at bounding box center [156, 23] width 9 height 9
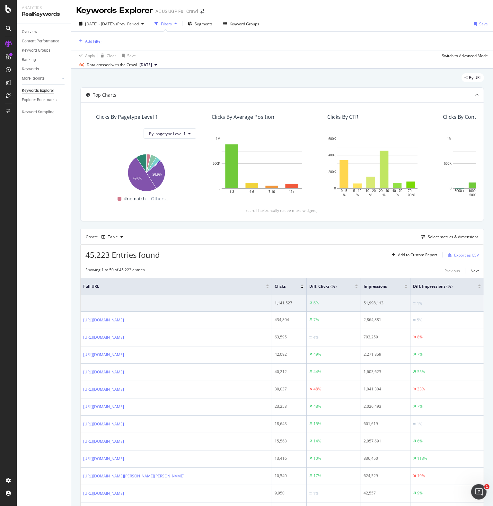
click at [86, 39] on div "Add Filter" at bounding box center [93, 41] width 17 height 5
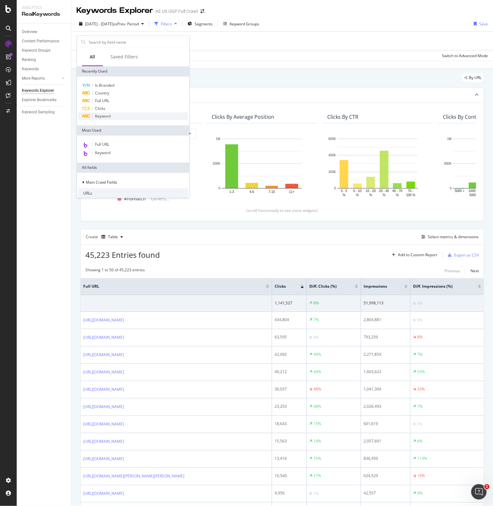
click at [101, 119] on div "Keyword" at bounding box center [133, 116] width 110 height 8
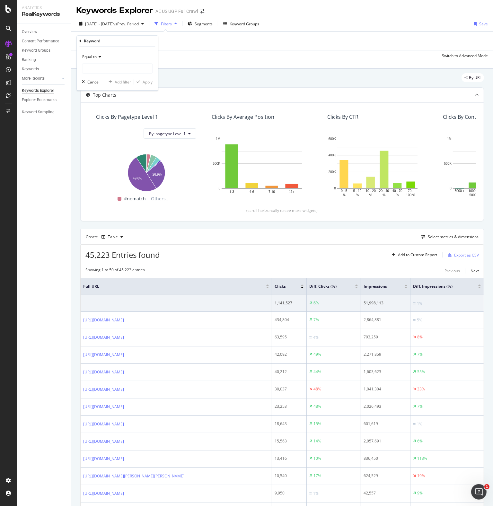
click at [96, 56] on span "Equal to" at bounding box center [89, 56] width 14 height 5
click at [115, 123] on div "Contains" at bounding box center [117, 120] width 69 height 8
click at [101, 66] on input "text" at bounding box center [117, 69] width 70 height 10
type input "sydney"
click at [147, 81] on div "Apply" at bounding box center [148, 81] width 10 height 5
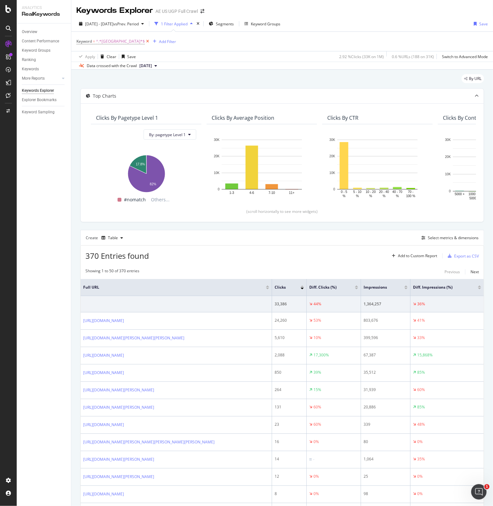
click at [145, 41] on icon at bounding box center [147, 41] width 5 height 6
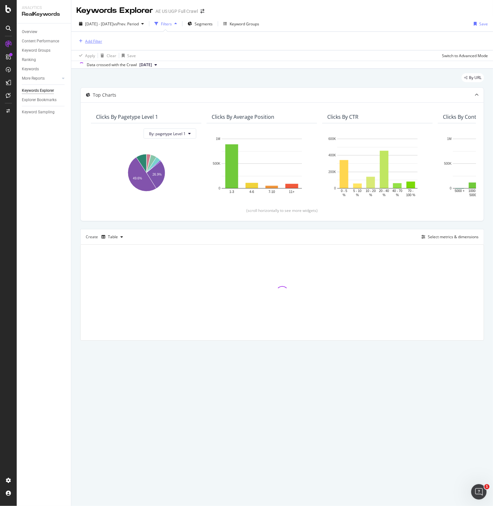
click at [94, 41] on div "Add Filter" at bounding box center [93, 41] width 17 height 5
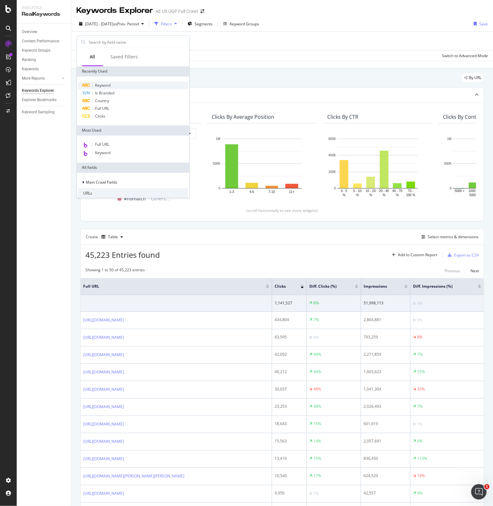
click at [102, 86] on span "Keyword" at bounding box center [102, 85] width 15 height 5
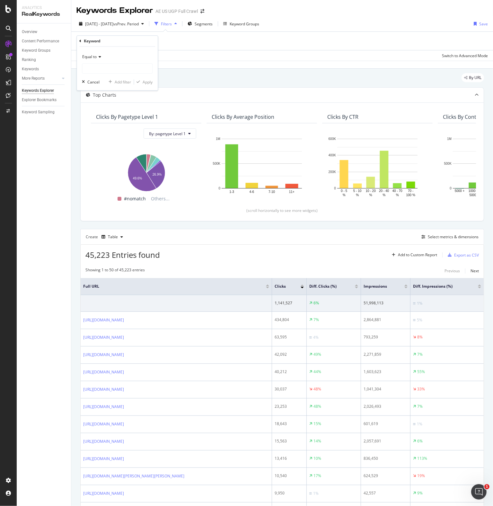
click at [94, 57] on span "Equal to" at bounding box center [89, 56] width 14 height 5
click at [96, 119] on span "Contains" at bounding box center [93, 119] width 16 height 5
click at [99, 65] on input "text" at bounding box center [117, 69] width 70 height 10
type input "sweeney"
click at [143, 83] on div "Apply" at bounding box center [148, 81] width 10 height 5
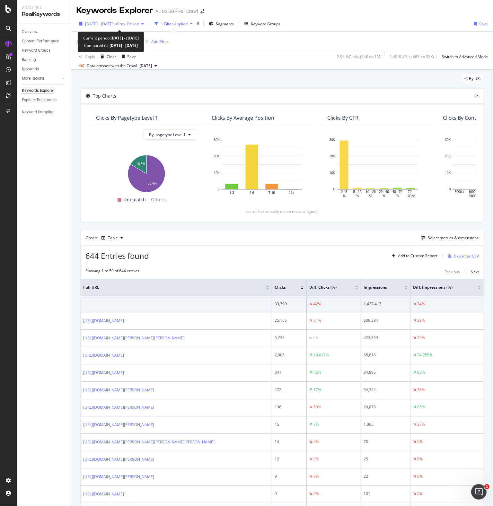
click at [146, 24] on div "button" at bounding box center [143, 24] width 8 height 4
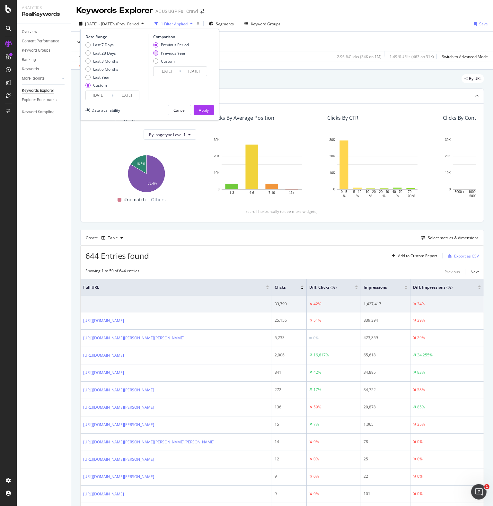
click at [167, 51] on div "Previous Year" at bounding box center [173, 52] width 25 height 5
type input "[DATE]"
click at [199, 108] on div "Apply" at bounding box center [204, 110] width 10 height 5
